Goal: Information Seeking & Learning: Understand process/instructions

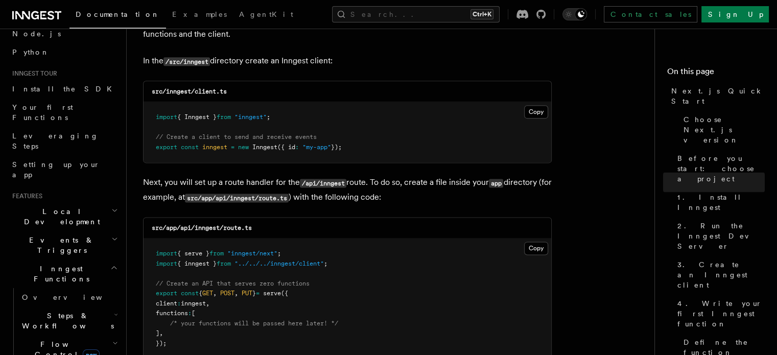
scroll to position [1299, 0]
click at [540, 112] on button "Copy Copied" at bounding box center [536, 112] width 24 height 13
click at [536, 252] on button "Copy Copied" at bounding box center [536, 248] width 24 height 13
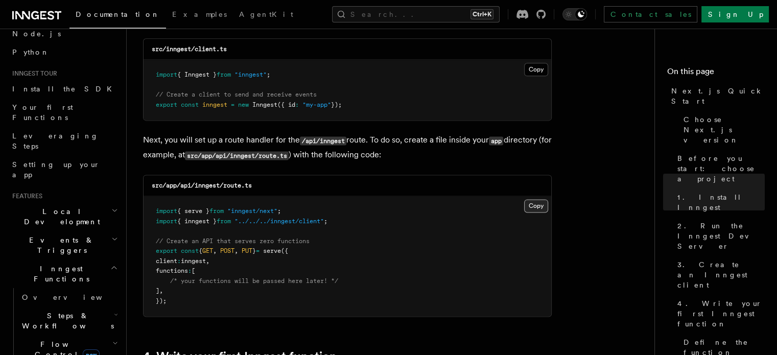
click at [530, 204] on button "Copy Copied" at bounding box center [536, 205] width 24 height 13
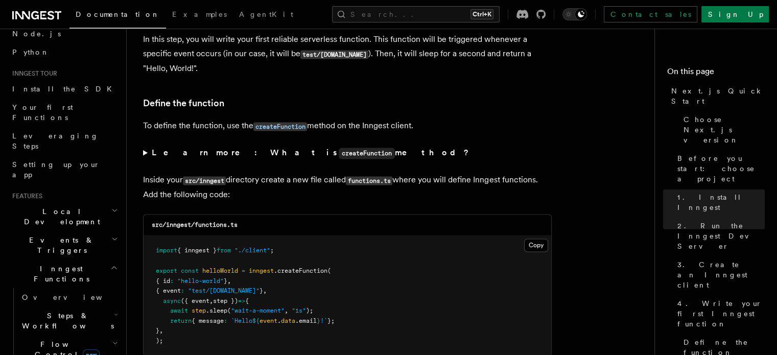
scroll to position [1804, 0]
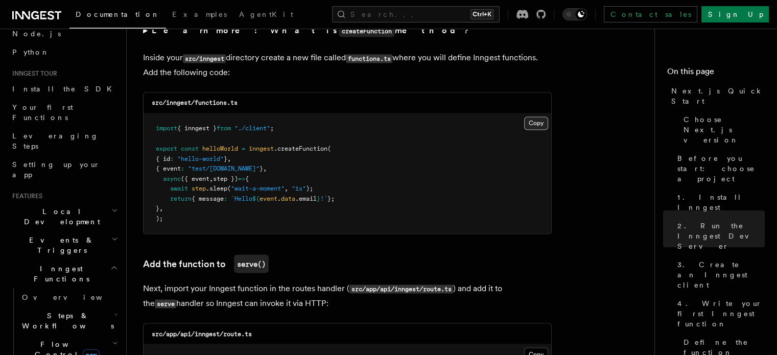
click at [530, 121] on button "Copy Copied" at bounding box center [536, 123] width 24 height 13
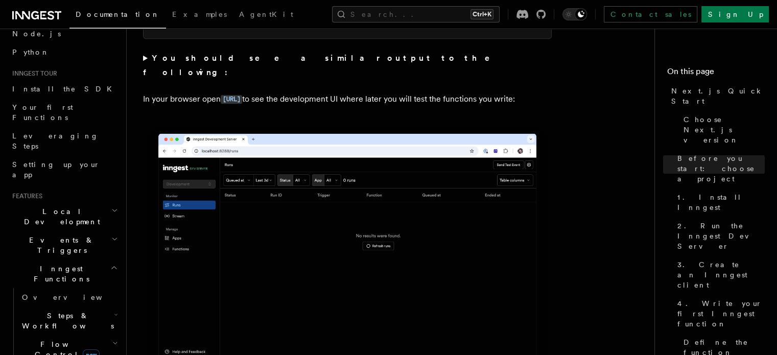
scroll to position [787, 0]
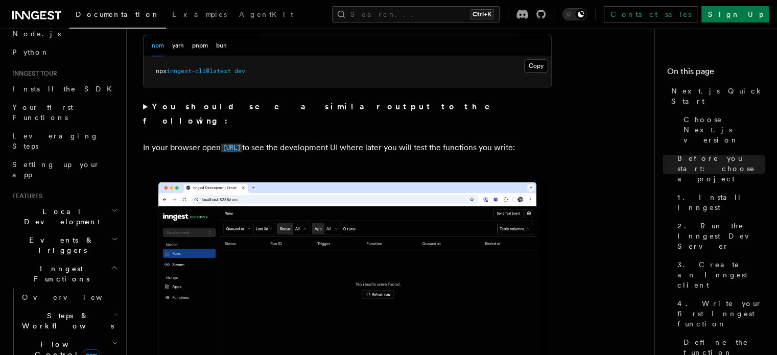
click at [242, 144] on code "[URL]" at bounding box center [231, 148] width 21 height 9
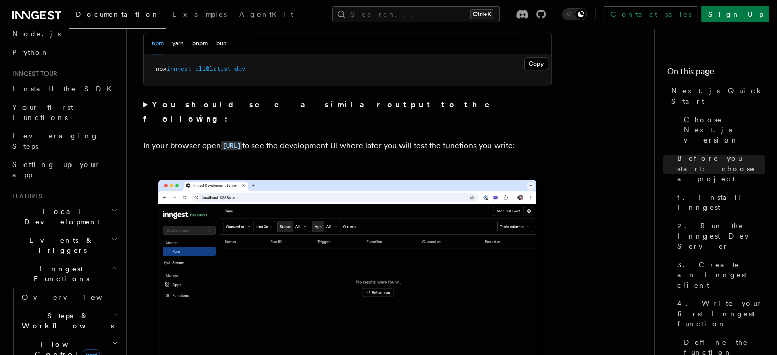
scroll to position [789, 0]
click at [531, 63] on button "Copy Copied" at bounding box center [536, 63] width 24 height 13
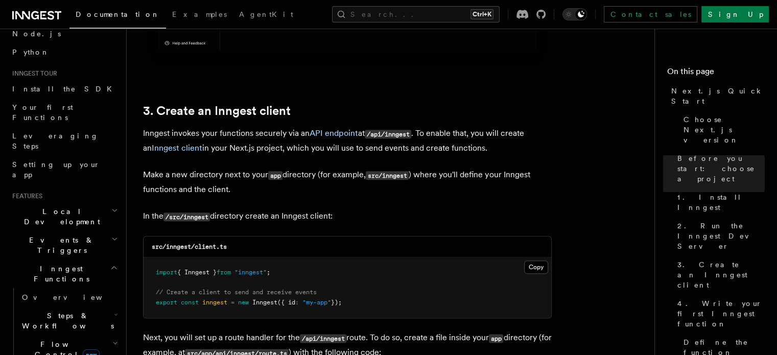
scroll to position [1145, 0]
drag, startPoint x: 308, startPoint y: 132, endPoint x: 395, endPoint y: 134, distance: 87.4
click at [395, 134] on p "Inngest invokes your functions securely via an API endpoint at /api/inngest . T…" at bounding box center [347, 140] width 409 height 29
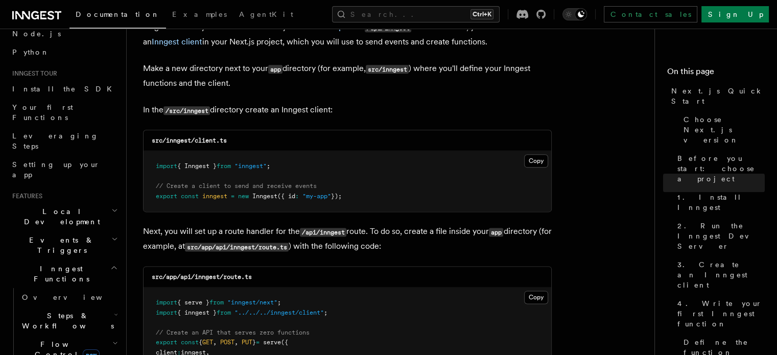
scroll to position [0, 0]
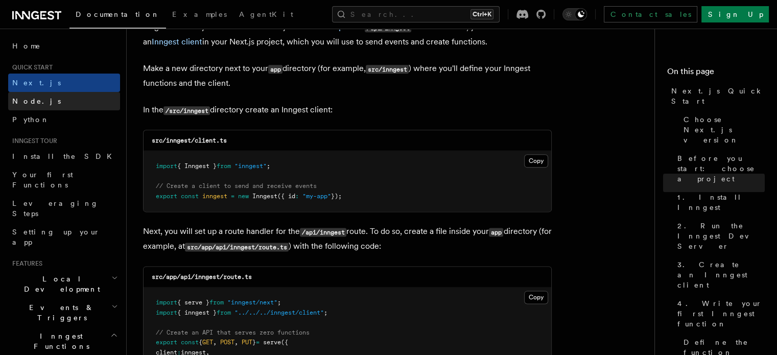
click at [55, 105] on link "Node.js" at bounding box center [64, 101] width 112 height 18
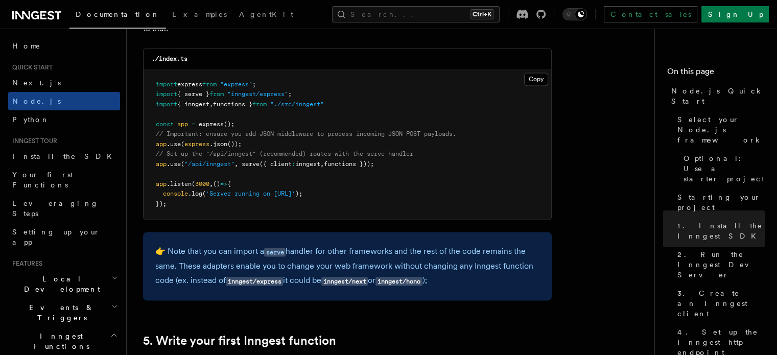
scroll to position [1624, 0]
click at [66, 80] on link "Next.js" at bounding box center [64, 83] width 112 height 18
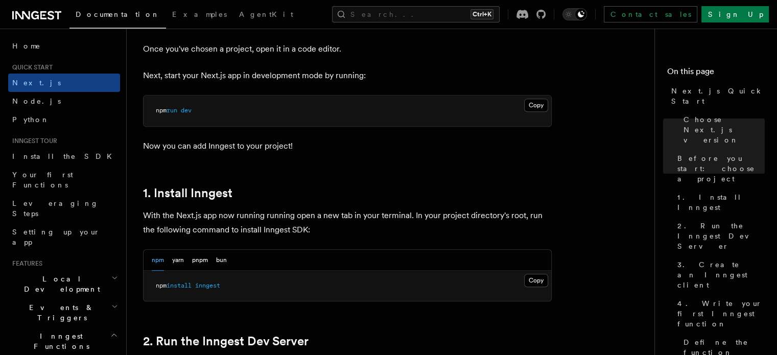
scroll to position [423, 0]
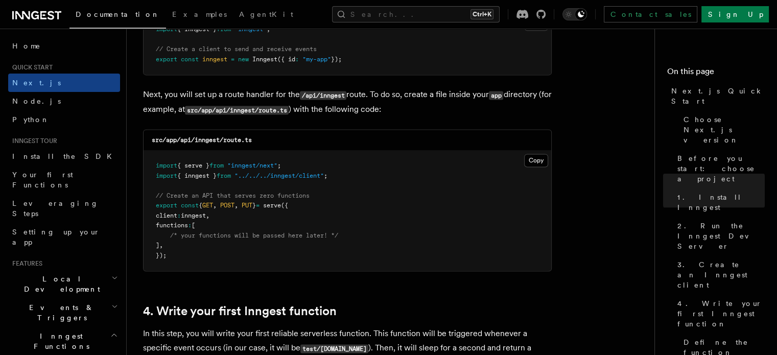
scroll to position [1387, 0]
click at [532, 159] on button "Copy Copied" at bounding box center [536, 160] width 24 height 13
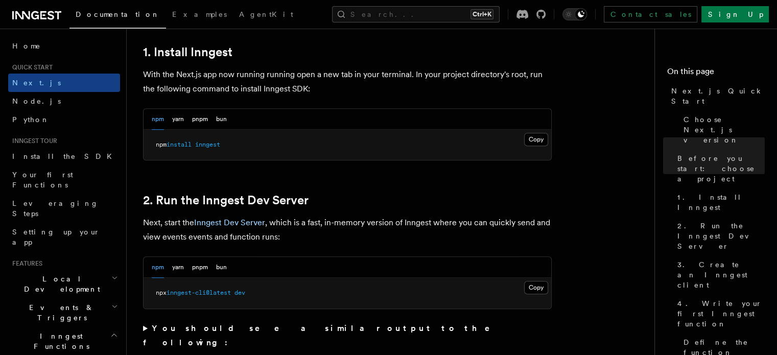
scroll to position [564, 0]
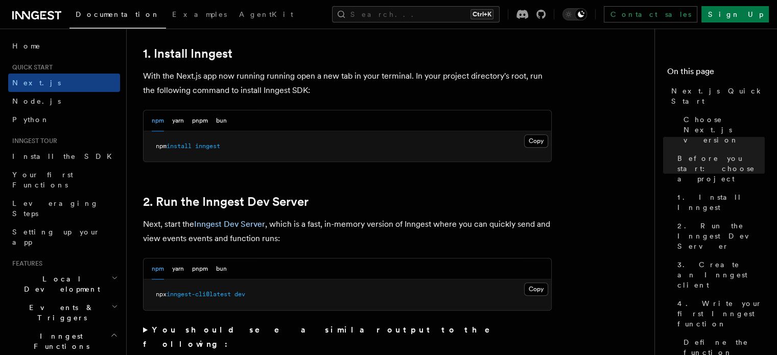
drag, startPoint x: 341, startPoint y: 187, endPoint x: 570, endPoint y: 295, distance: 253.1
click at [540, 289] on button "Copy Copied" at bounding box center [536, 289] width 24 height 13
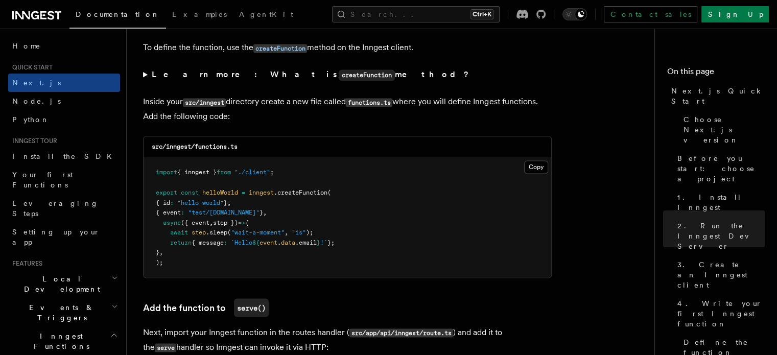
scroll to position [1784, 0]
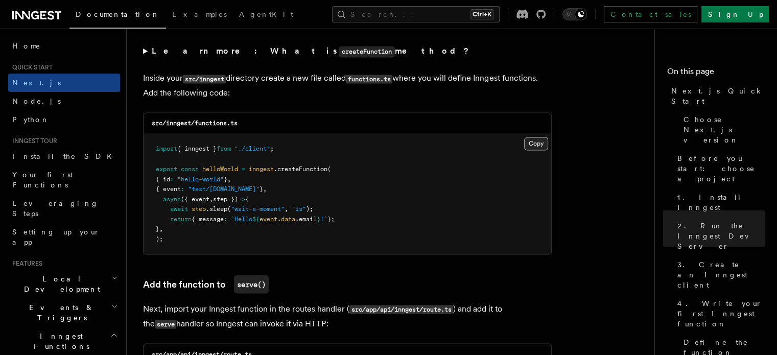
click at [533, 145] on button "Copy Copied" at bounding box center [536, 143] width 24 height 13
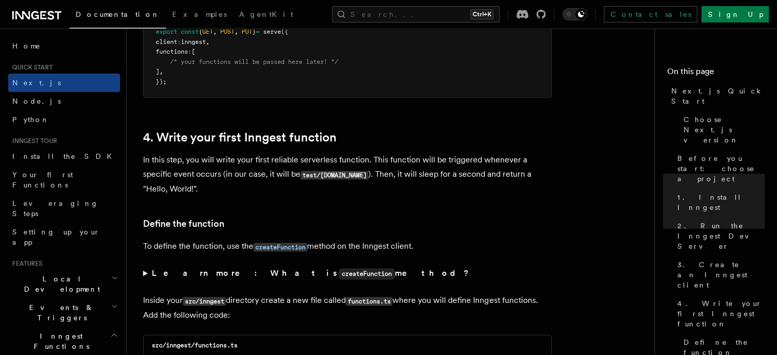
scroll to position [1453, 0]
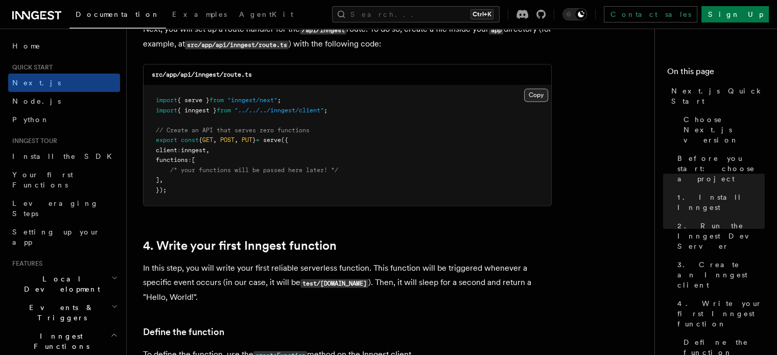
click at [543, 98] on button "Copy Copied" at bounding box center [536, 94] width 24 height 13
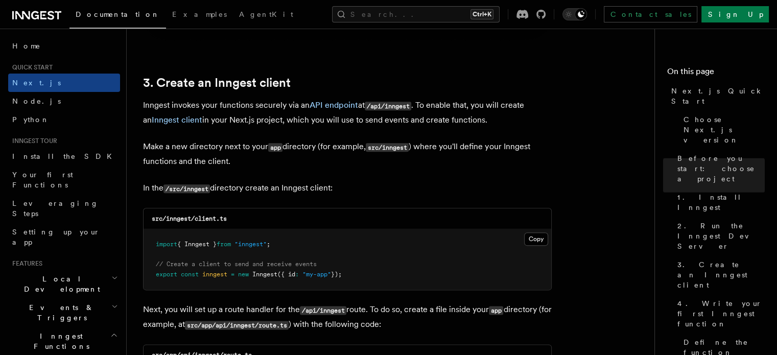
scroll to position [1172, 0]
click at [541, 236] on button "Copy Copied" at bounding box center [536, 240] width 24 height 13
